Goal: Find specific page/section: Locate a particular part of the current website

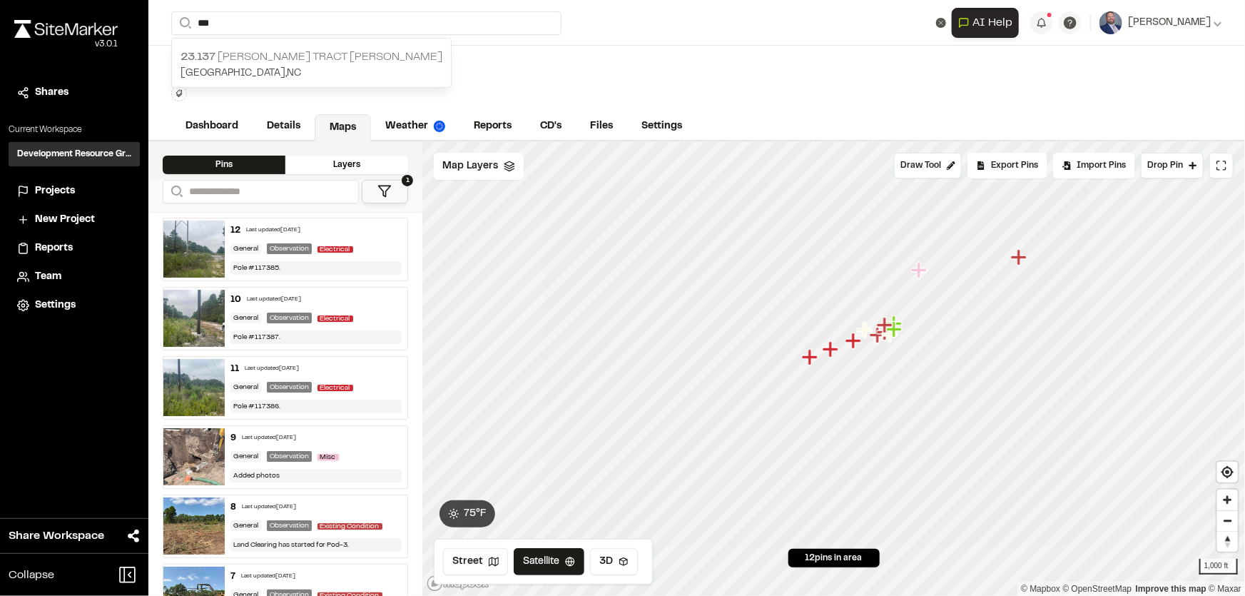
type input "***"
click at [269, 59] on p "23.137 [PERSON_NAME] Tract [PERSON_NAME]" at bounding box center [312, 57] width 262 height 17
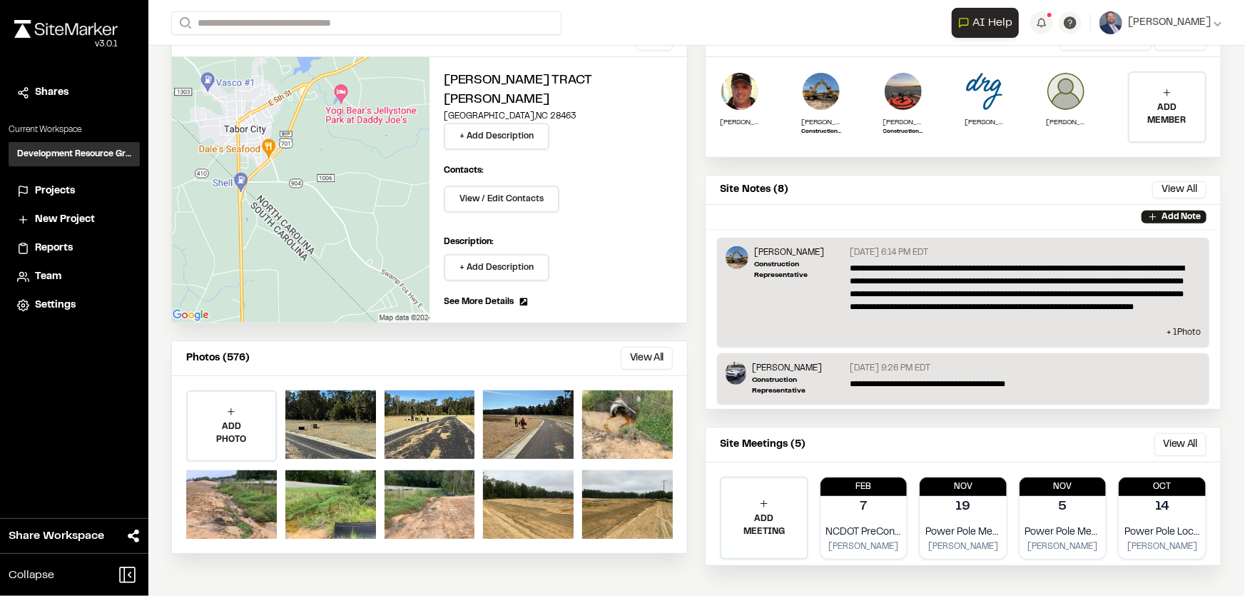
scroll to position [151, 0]
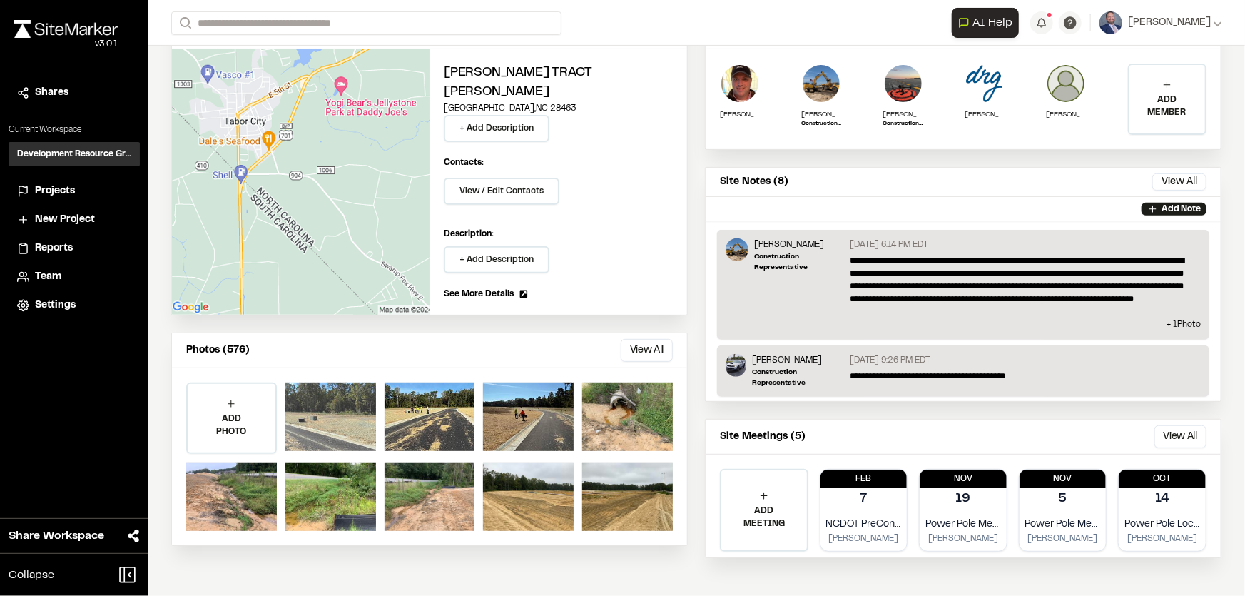
click at [330, 382] on div at bounding box center [330, 416] width 91 height 69
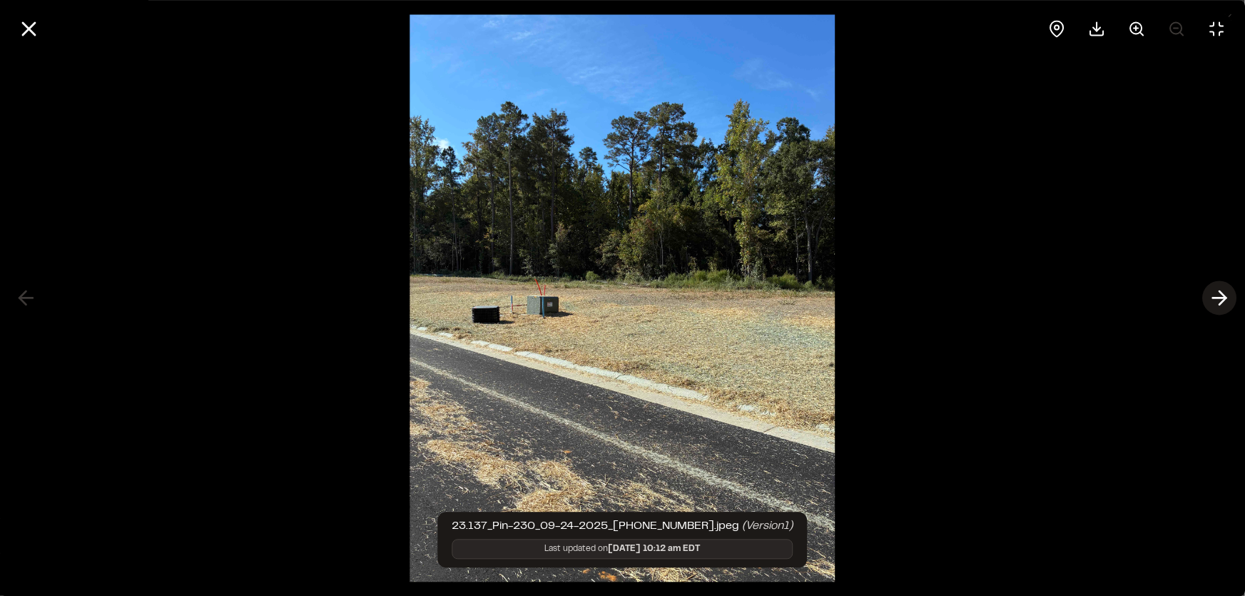
click at [1230, 298] on icon at bounding box center [1219, 298] width 23 height 24
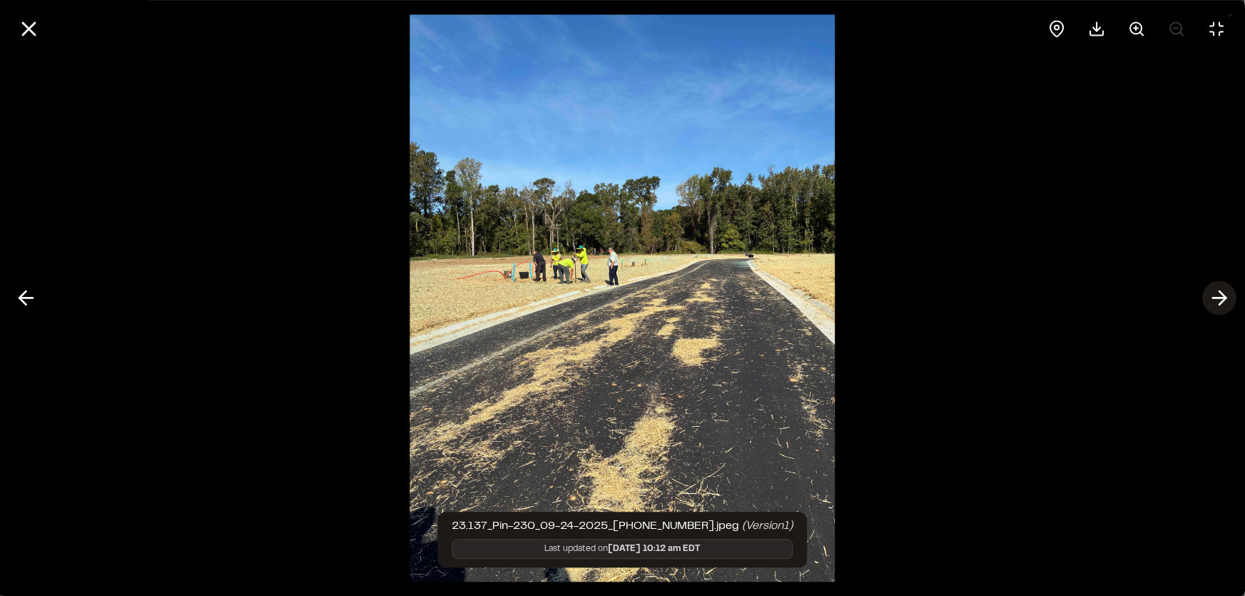
click at [1231, 298] on icon at bounding box center [1219, 298] width 23 height 24
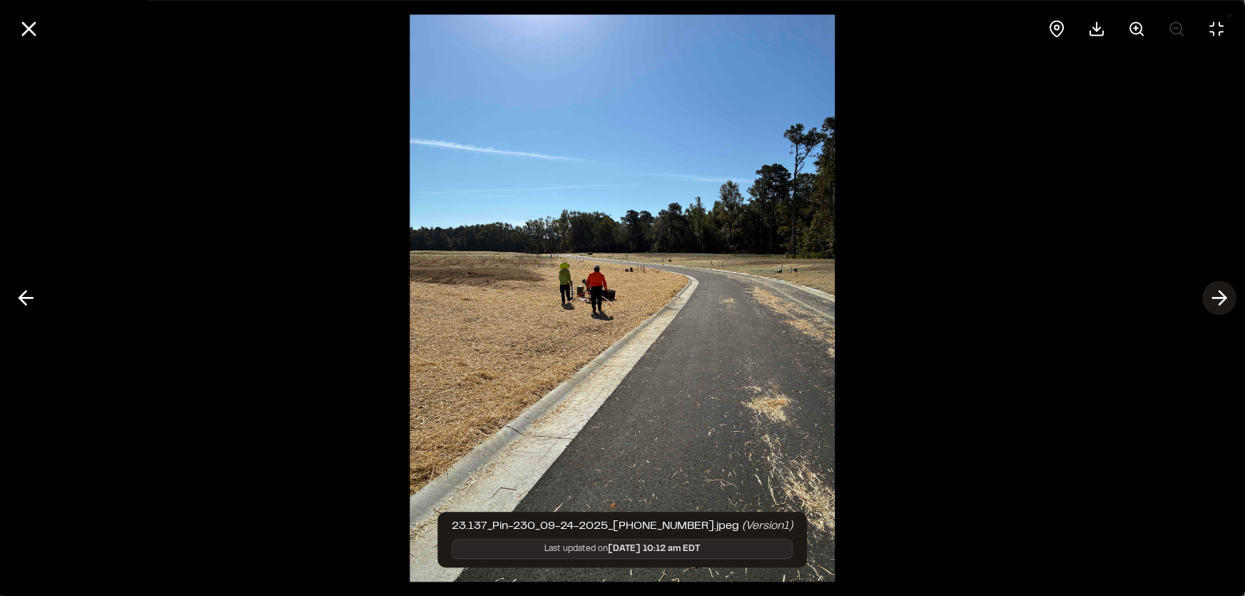
click at [1231, 298] on icon at bounding box center [1219, 298] width 23 height 24
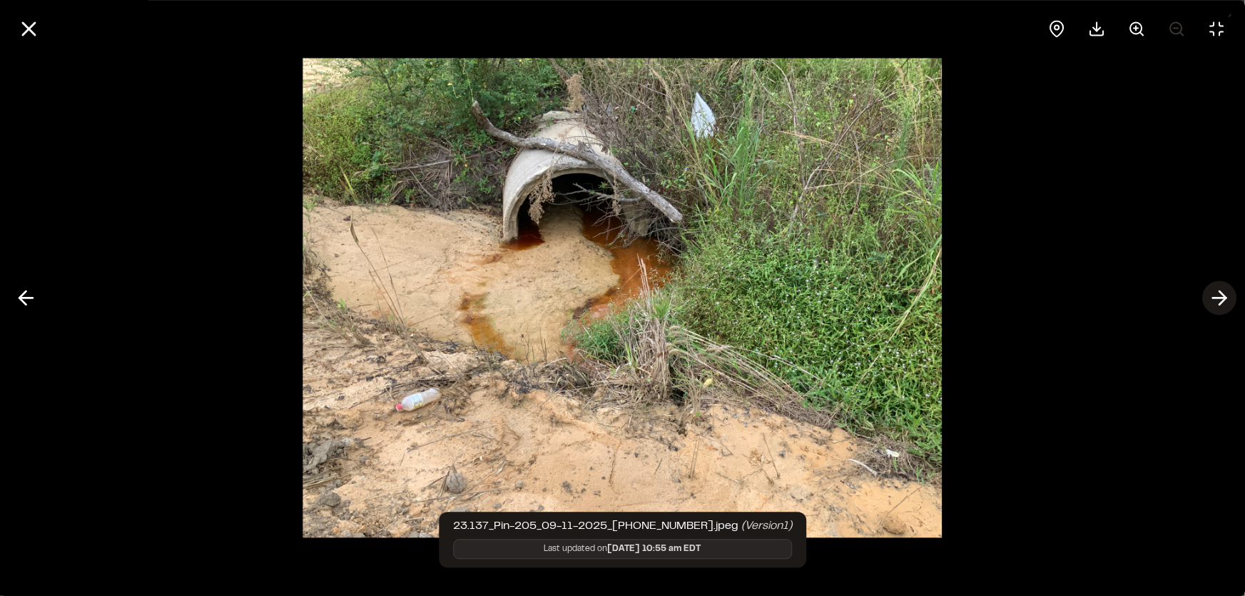
click at [1230, 298] on icon at bounding box center [1219, 298] width 23 height 24
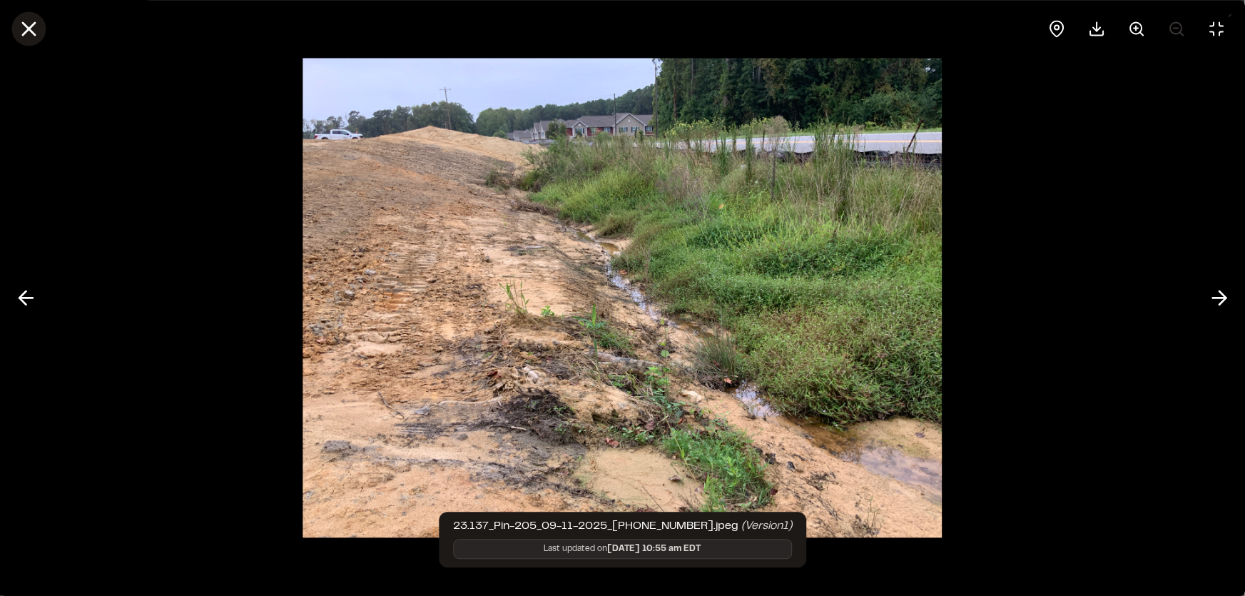
click at [29, 26] on icon at bounding box center [28, 28] width 24 height 24
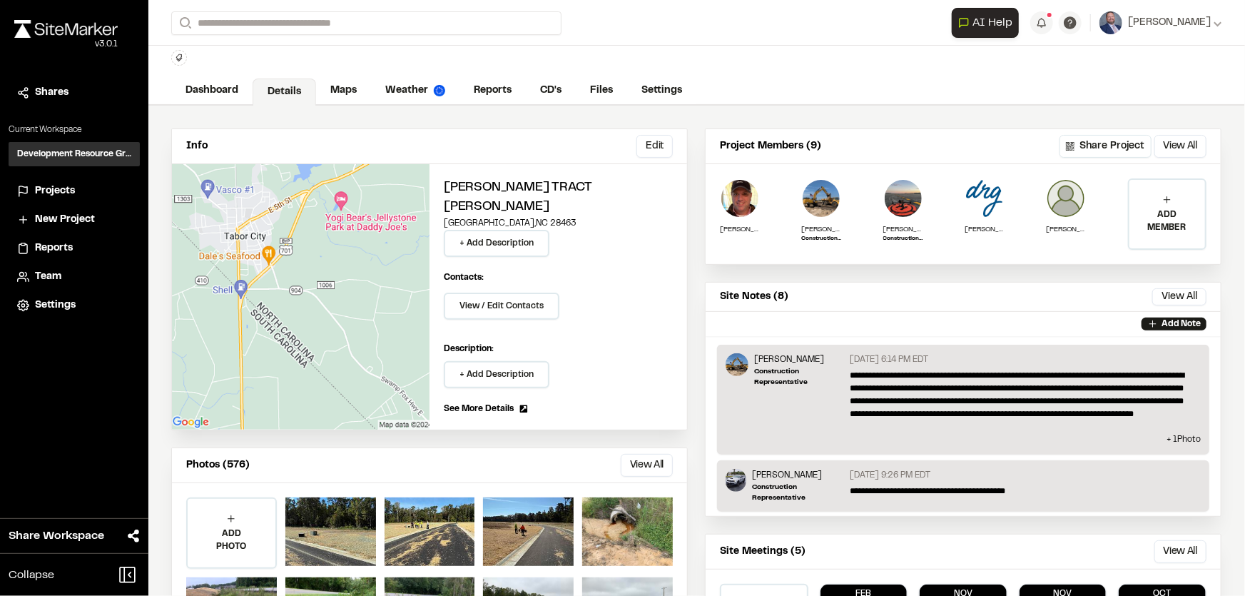
scroll to position [21, 0]
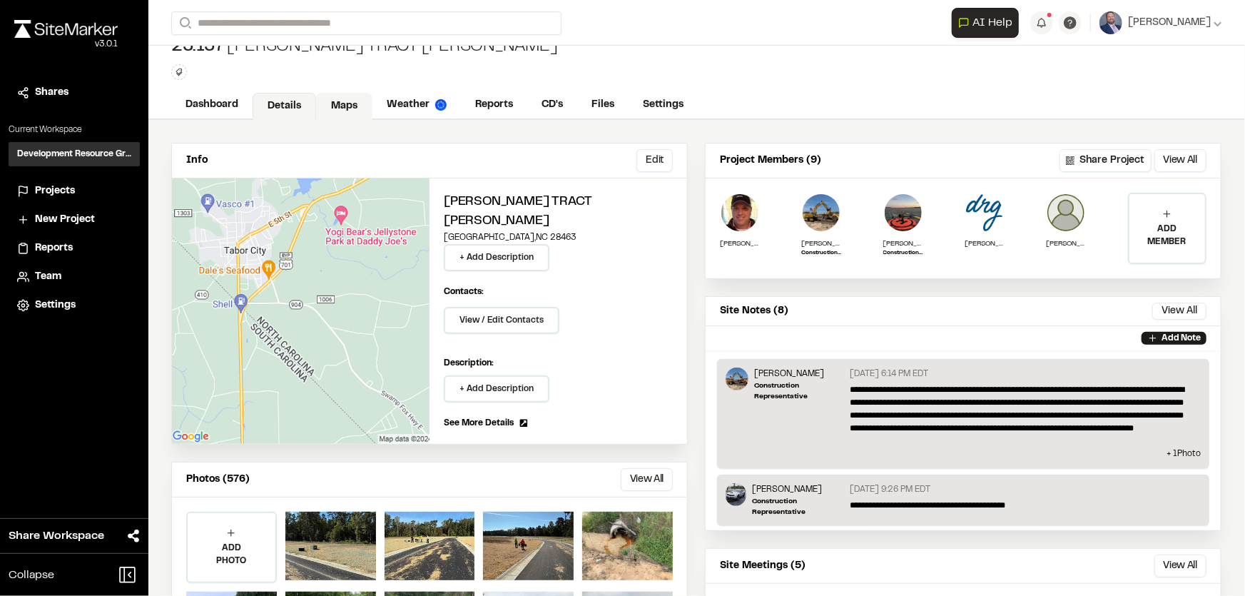
click at [328, 110] on link "Maps" at bounding box center [344, 106] width 56 height 27
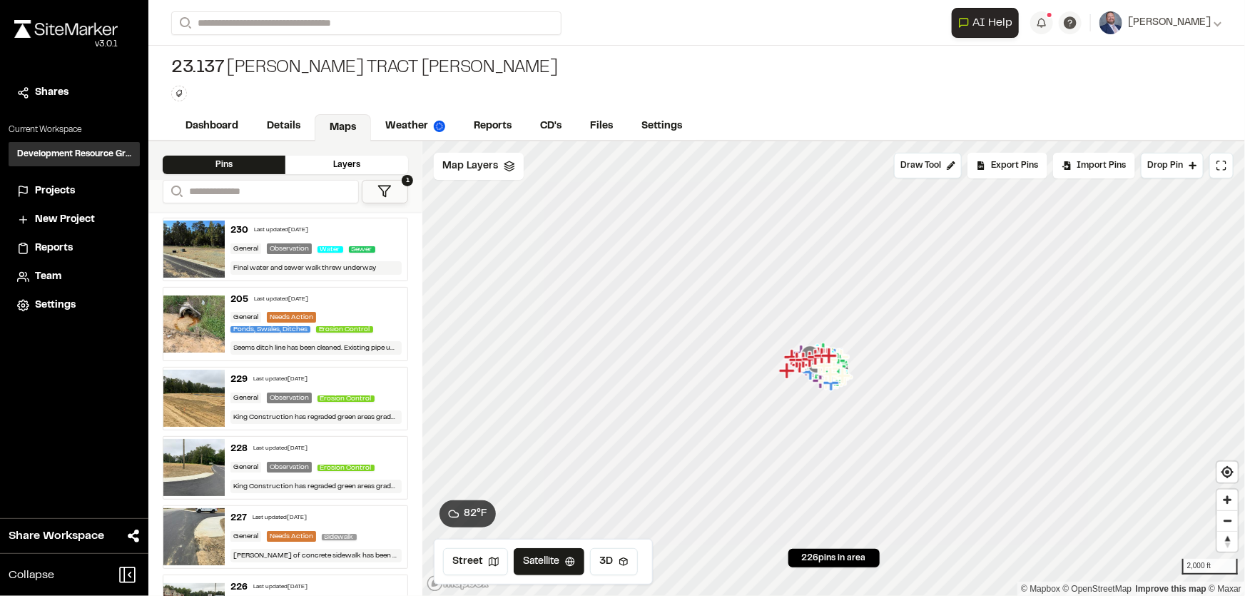
click at [313, 163] on div "Layers" at bounding box center [346, 165] width 123 height 19
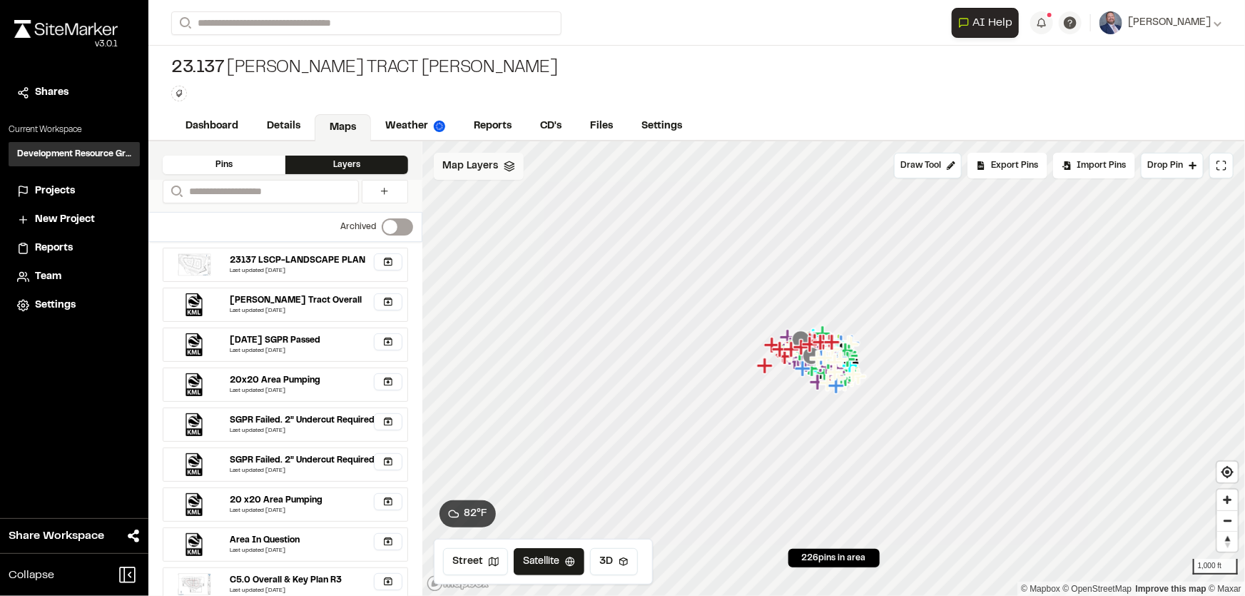
click at [504, 169] on icon at bounding box center [509, 166] width 11 height 11
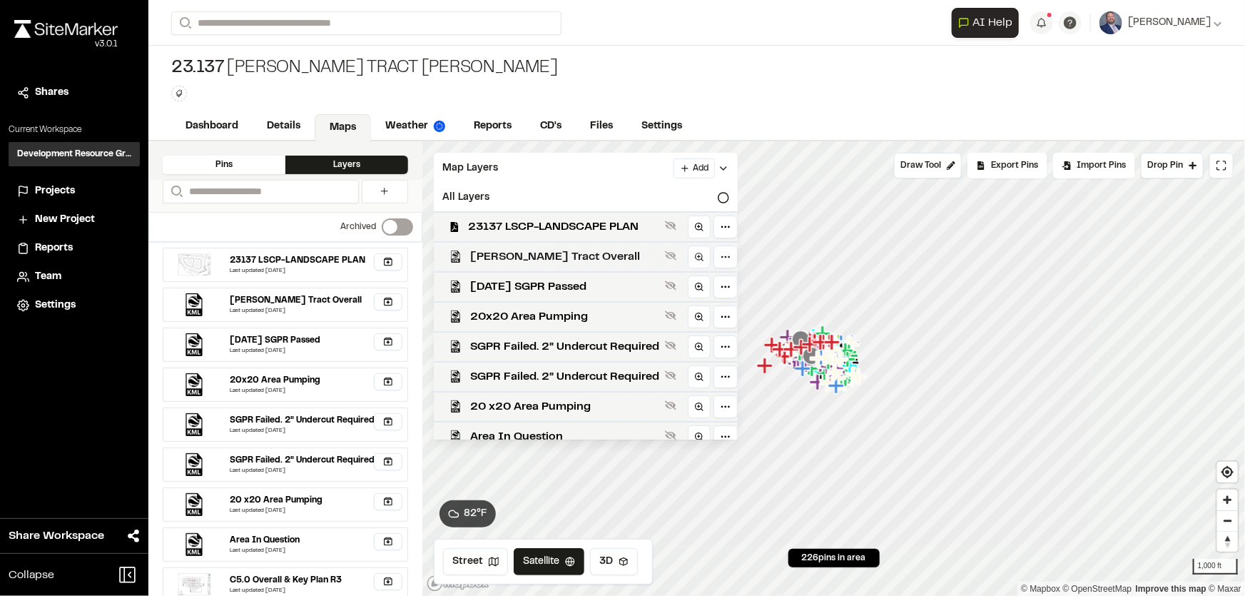
click at [557, 256] on span "[PERSON_NAME] Tract Overall" at bounding box center [564, 256] width 189 height 17
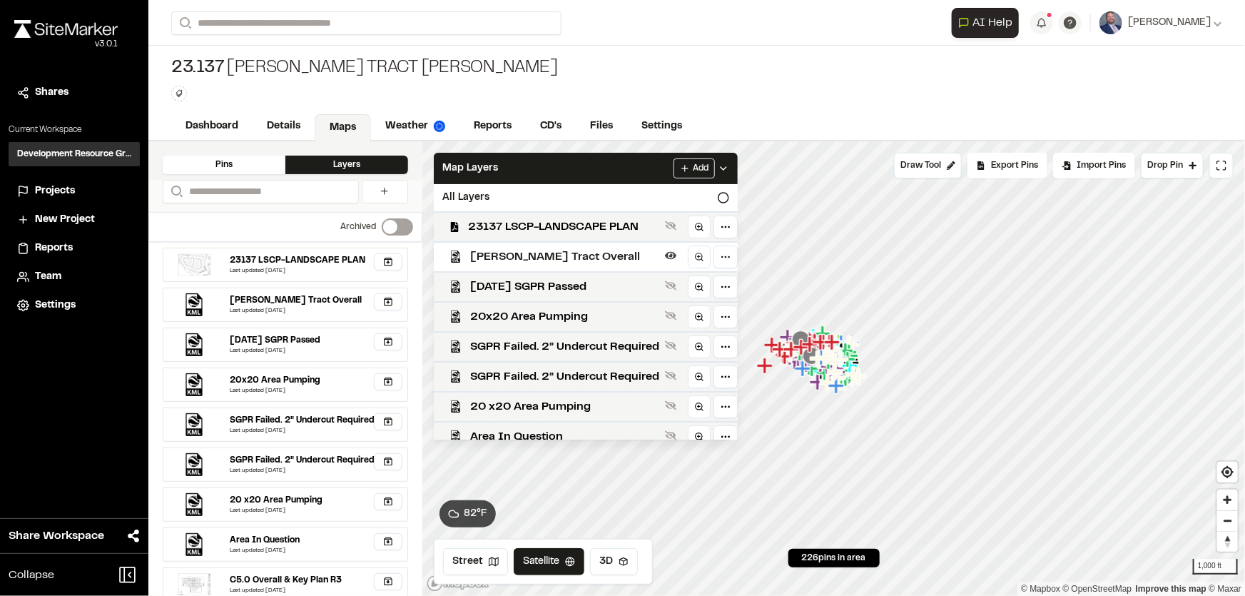
click at [557, 256] on span "[PERSON_NAME] Tract Overall" at bounding box center [564, 256] width 189 height 17
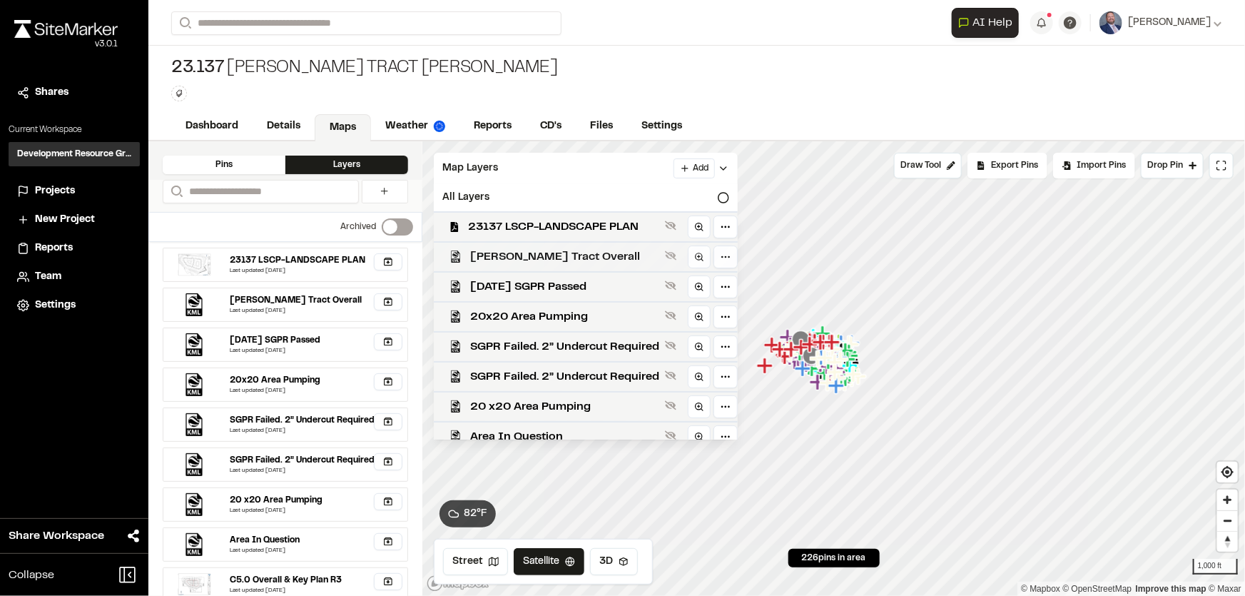
click at [615, 249] on span "[PERSON_NAME] Tract Overall" at bounding box center [564, 256] width 189 height 17
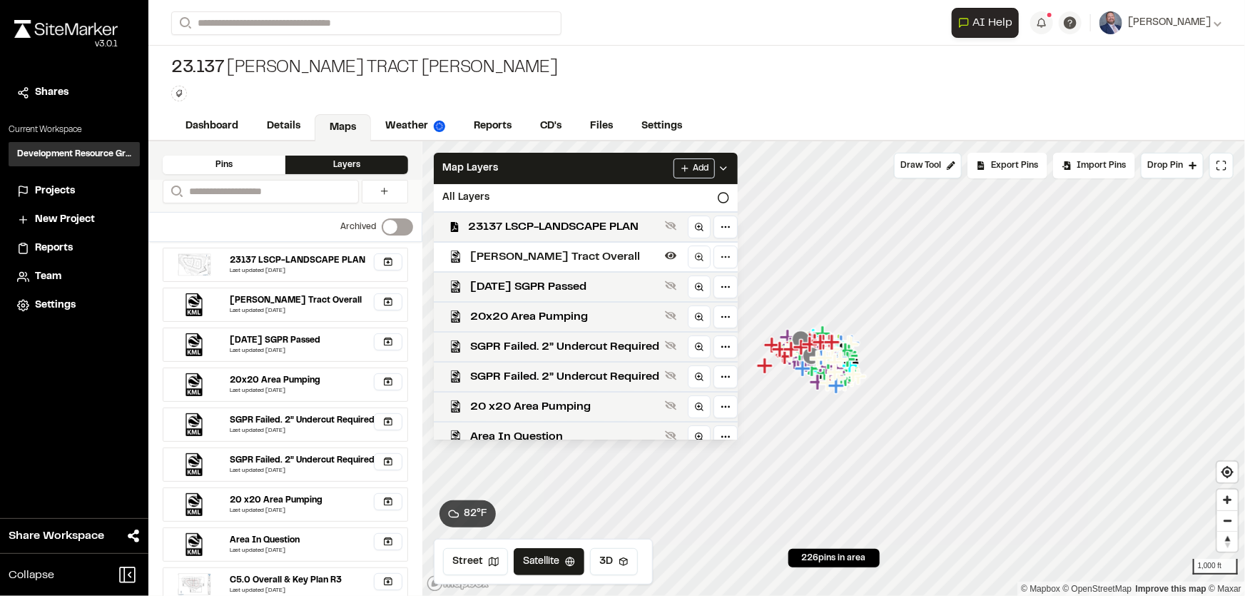
click at [615, 249] on span "[PERSON_NAME] Tract Overall" at bounding box center [564, 256] width 189 height 17
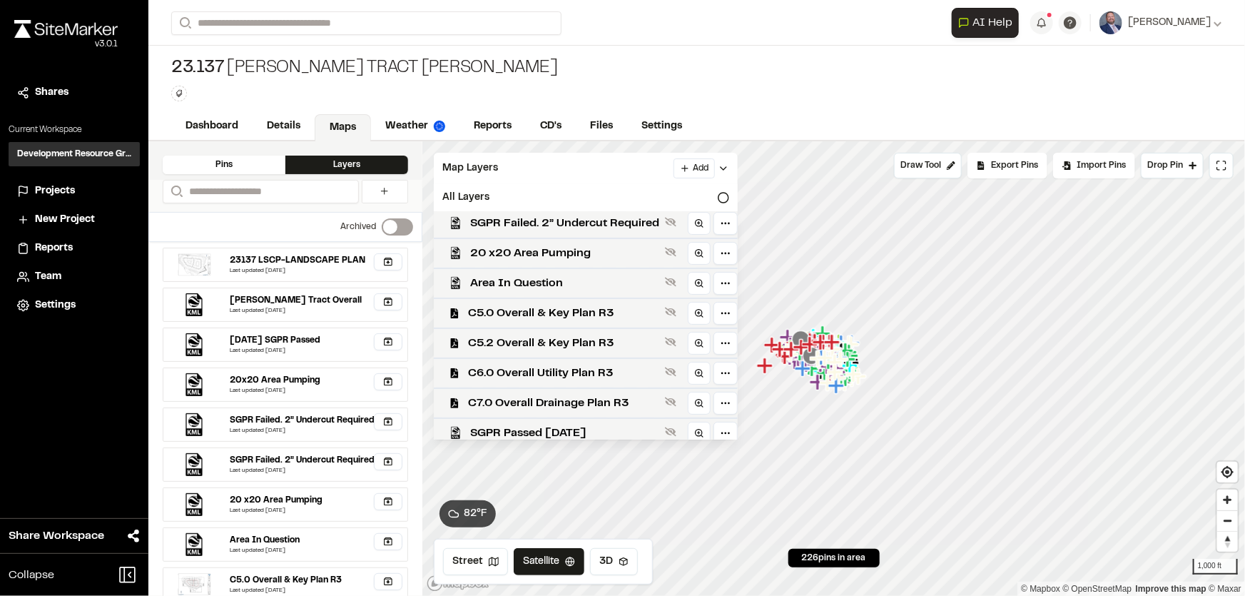
scroll to position [121, 0]
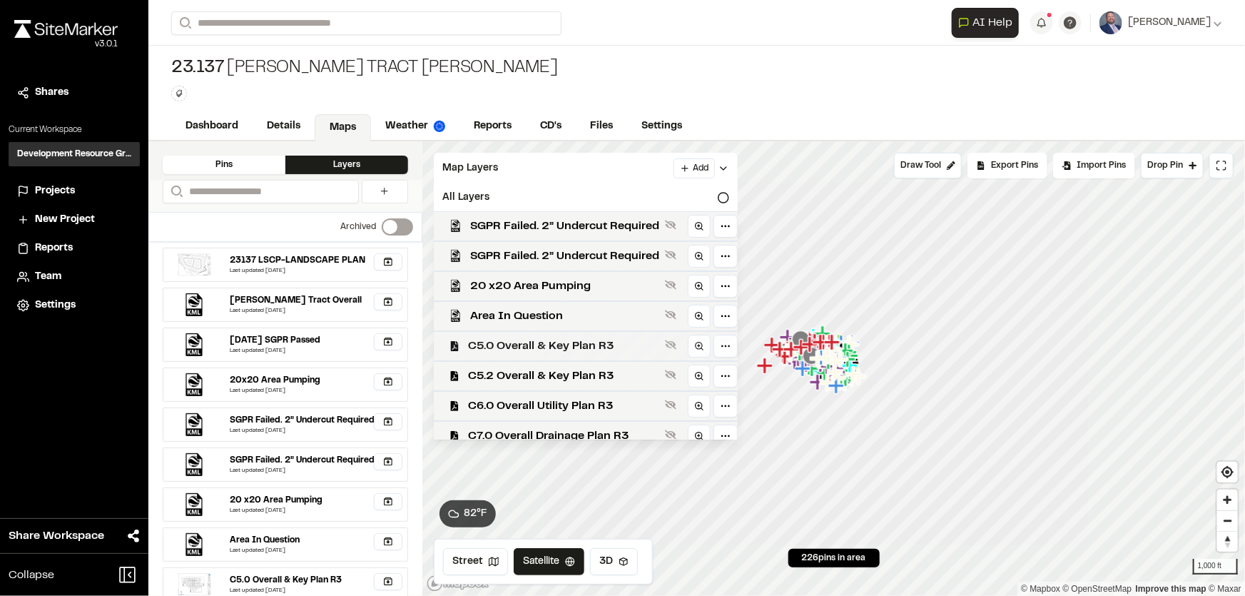
click at [618, 350] on span "C5.0 Overall & Key Plan R3" at bounding box center [563, 346] width 191 height 17
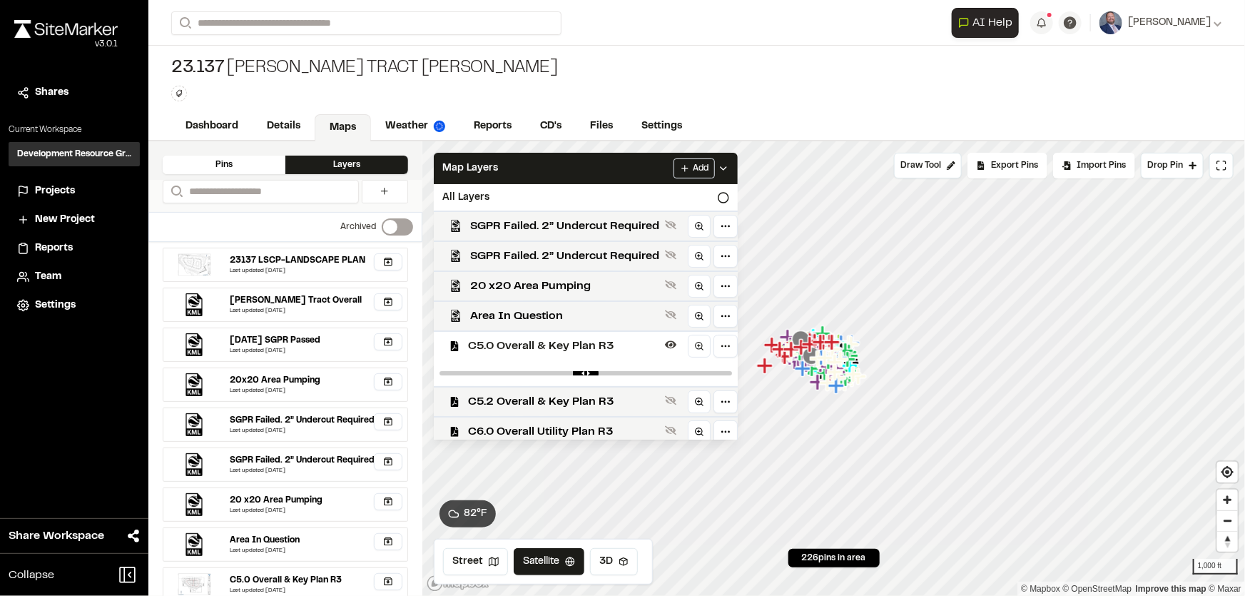
drag, startPoint x: 712, startPoint y: 371, endPoint x: 667, endPoint y: 371, distance: 45.7
click at [667, 371] on div at bounding box center [586, 373] width 304 height 26
drag, startPoint x: 716, startPoint y: 373, endPoint x: 640, endPoint y: 376, distance: 76.4
type input "****"
click at [640, 375] on input "range" at bounding box center [586, 373] width 293 height 4
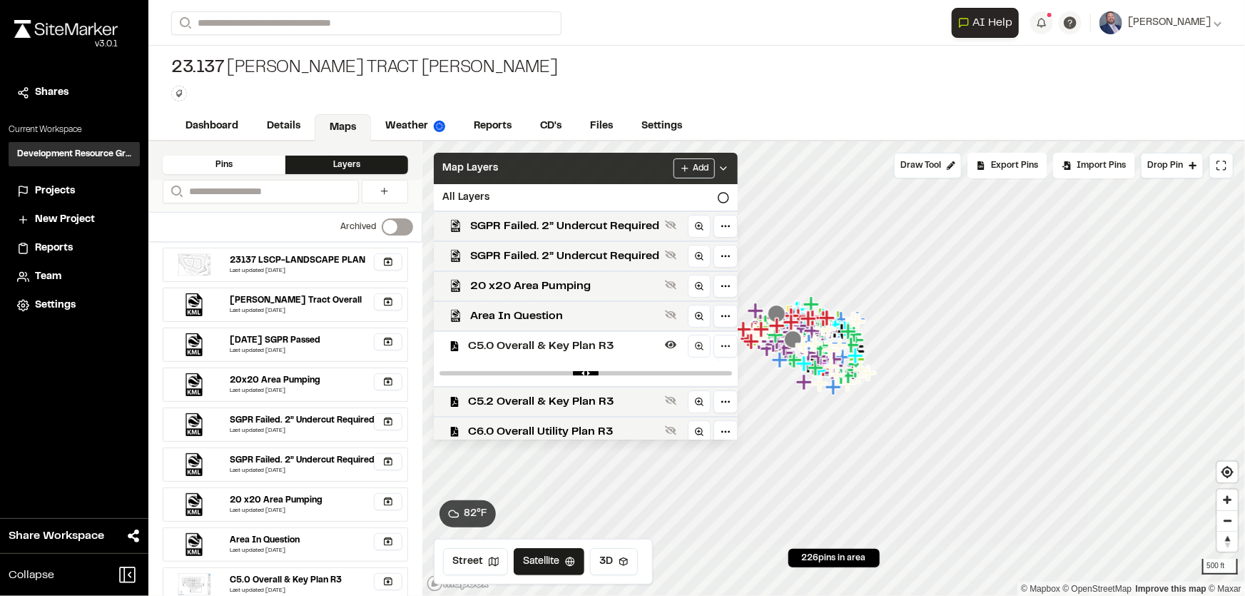
click at [728, 163] on icon at bounding box center [723, 168] width 11 height 11
